Goal: Information Seeking & Learning: Learn about a topic

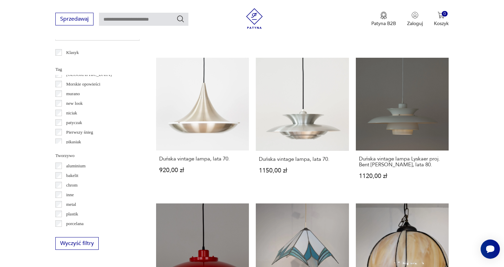
scroll to position [534, 0]
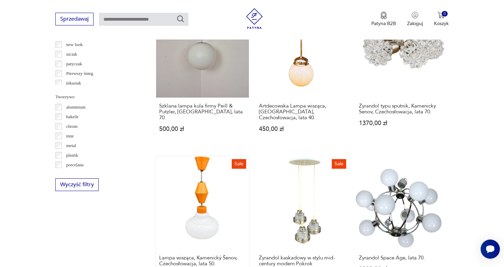
scroll to position [654, 0]
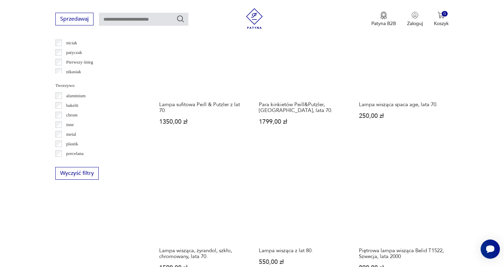
scroll to position [675, 0]
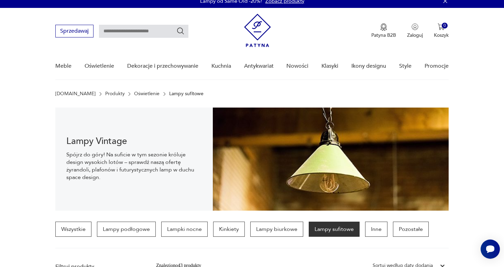
scroll to position [8, 0]
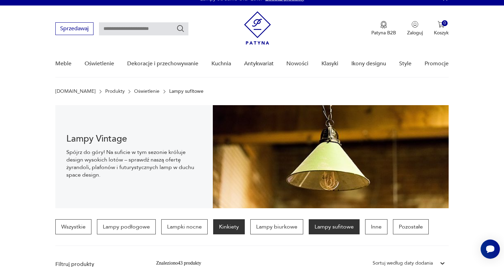
click at [232, 231] on p "Kinkiety" at bounding box center [229, 226] width 32 height 15
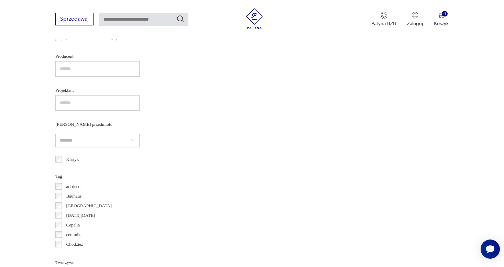
scroll to position [498, 0]
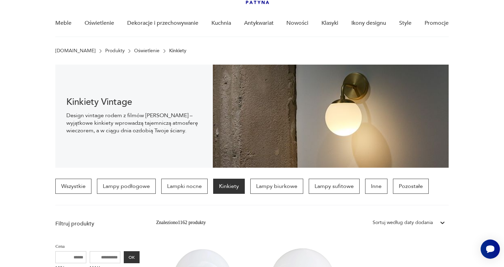
scroll to position [50, 0]
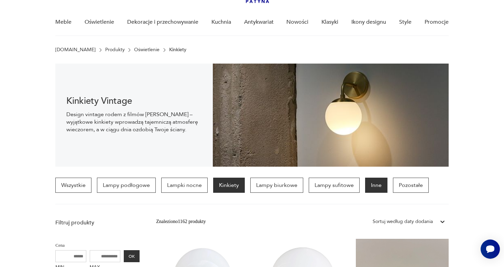
click at [380, 186] on p "Inne" at bounding box center [376, 185] width 22 height 15
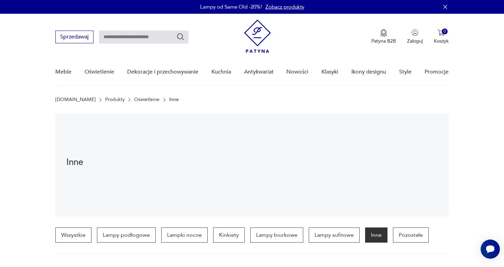
scroll to position [34, 0]
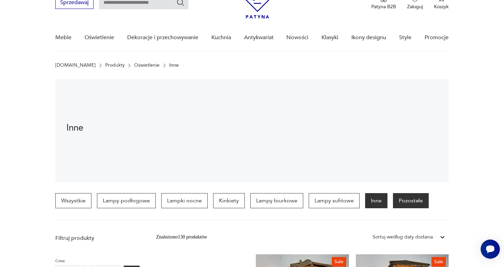
click at [404, 201] on p "Pozostałe" at bounding box center [411, 200] width 36 height 15
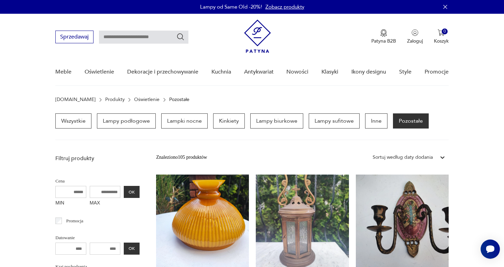
click at [149, 38] on input "text" at bounding box center [143, 37] width 89 height 13
type input "**********"
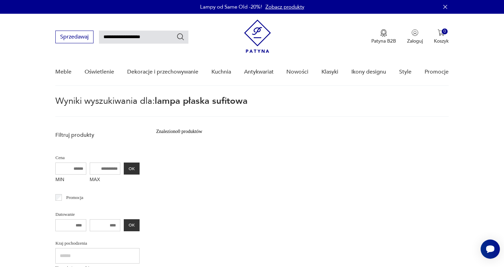
drag, startPoint x: 134, startPoint y: 37, endPoint x: 120, endPoint y: 36, distance: 14.1
click at [120, 36] on input "**********" at bounding box center [143, 37] width 89 height 13
type input "**********"
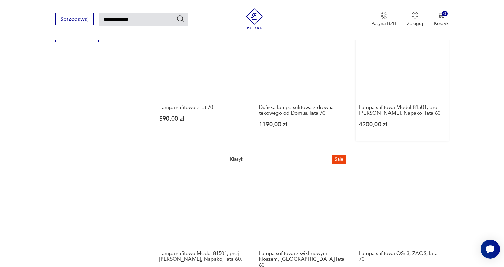
scroll to position [555, 0]
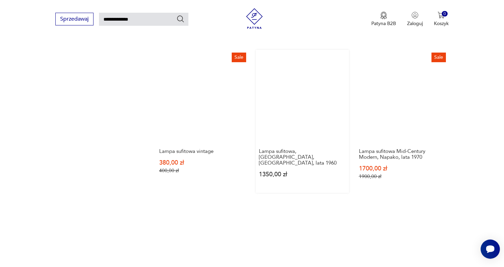
scroll to position [592, 0]
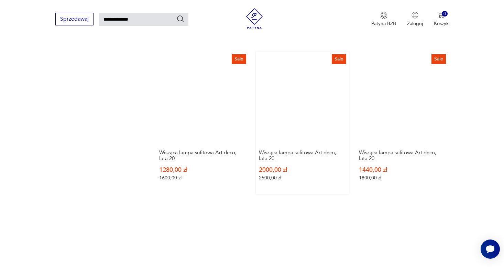
scroll to position [589, 0]
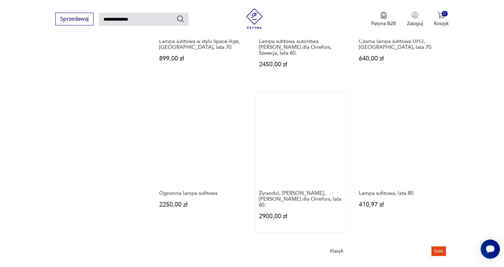
scroll to position [528, 0]
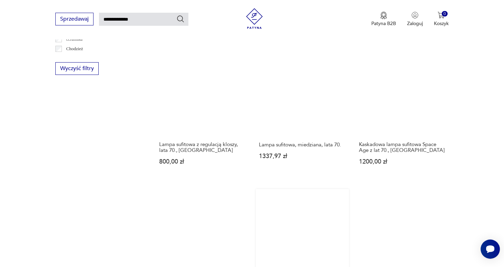
scroll to position [596, 0]
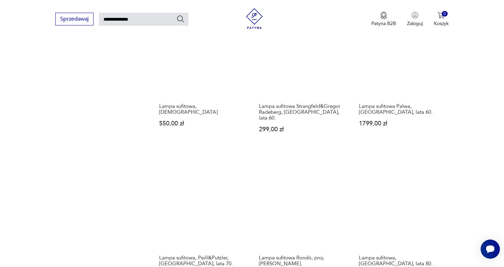
scroll to position [595, 0]
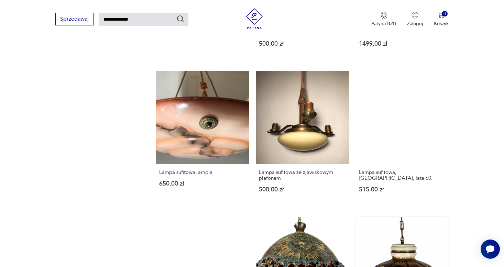
scroll to position [539, 0]
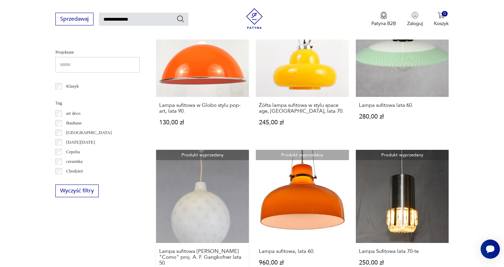
scroll to position [457, 0]
